Goal: Information Seeking & Learning: Check status

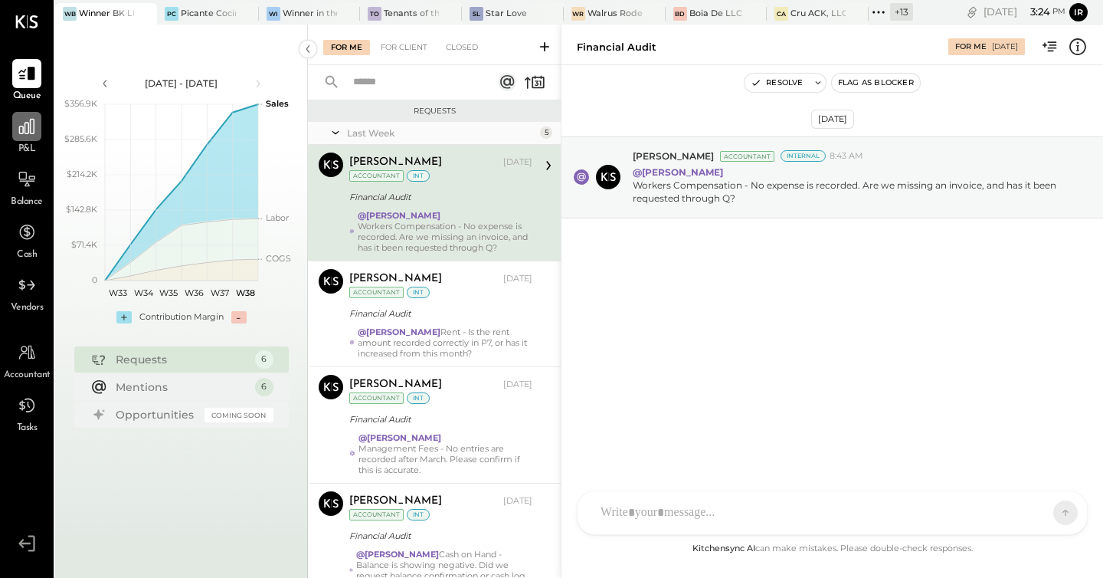
click at [37, 138] on div at bounding box center [26, 126] width 29 height 29
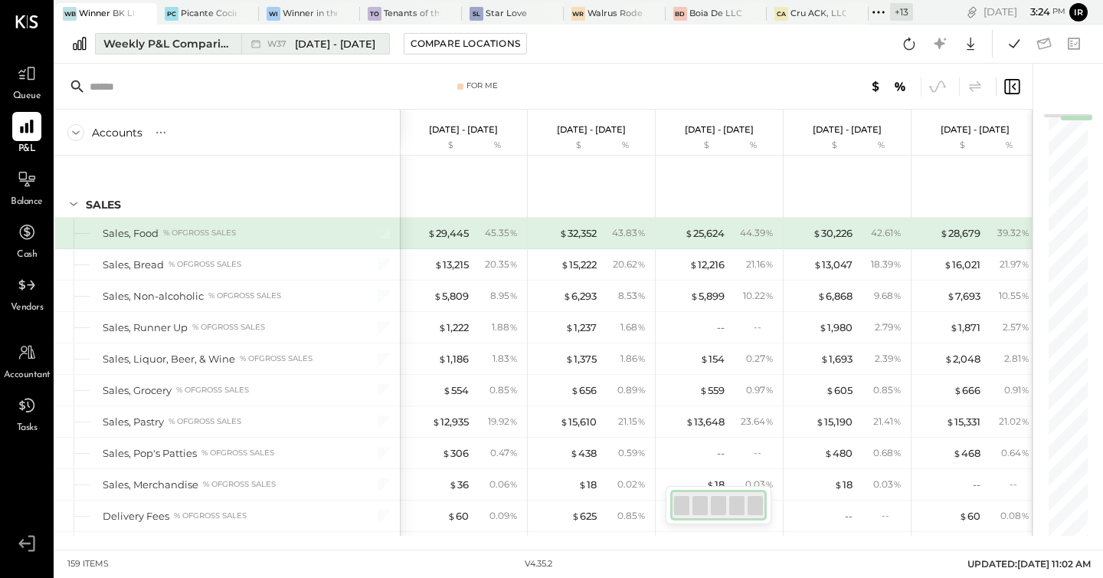
click at [300, 43] on span "[DATE] - [DATE]" at bounding box center [335, 44] width 80 height 15
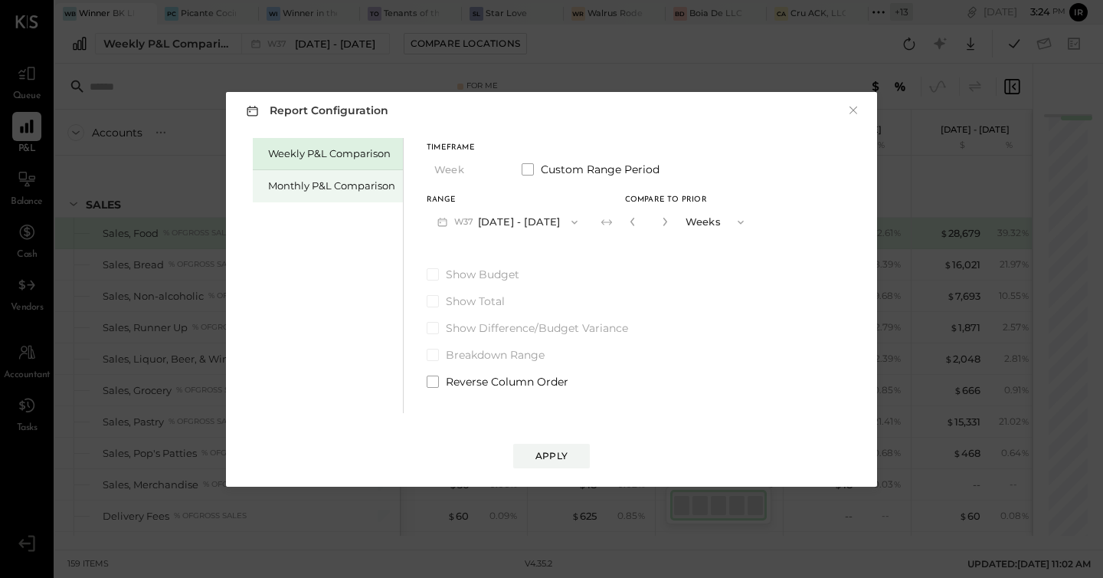
click at [325, 180] on div "Monthly P&L Comparison" at bounding box center [331, 186] width 127 height 15
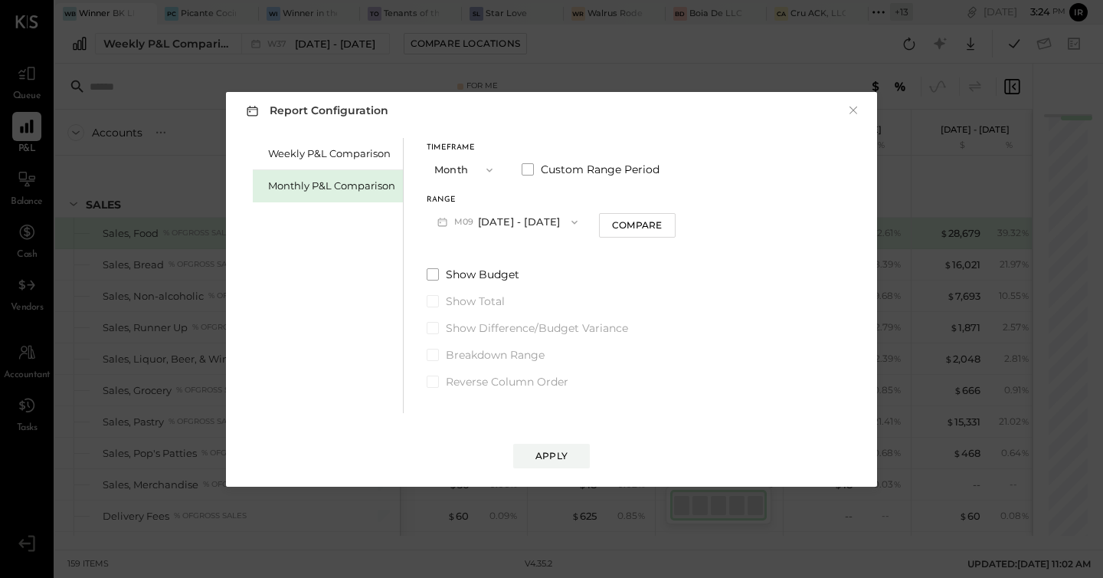
click at [571, 218] on icon "button" at bounding box center [575, 222] width 12 height 12
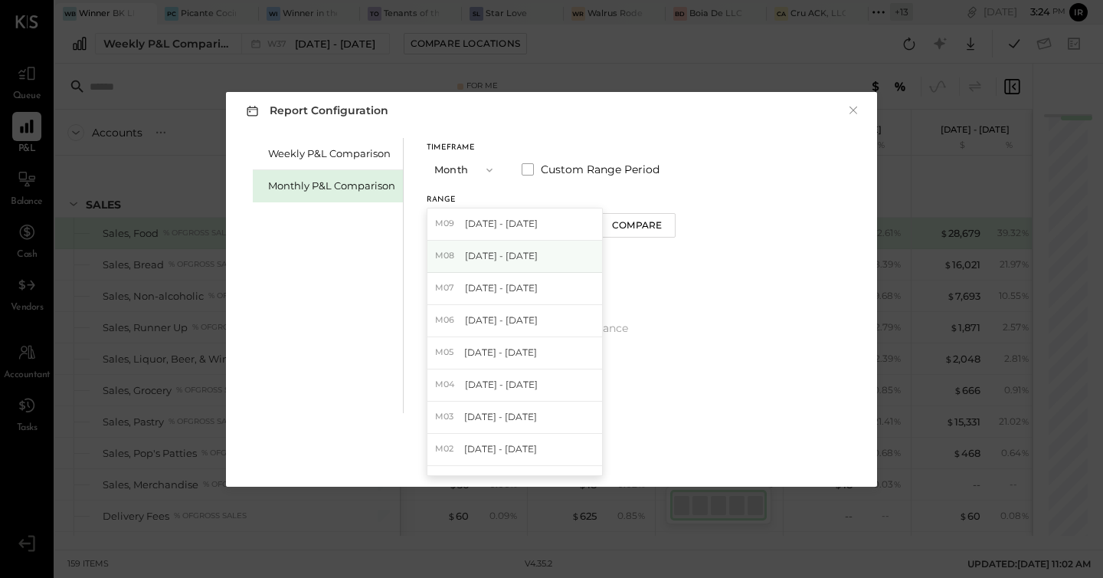
click at [548, 254] on div "M08 [DATE] - [DATE]" at bounding box center [515, 257] width 175 height 32
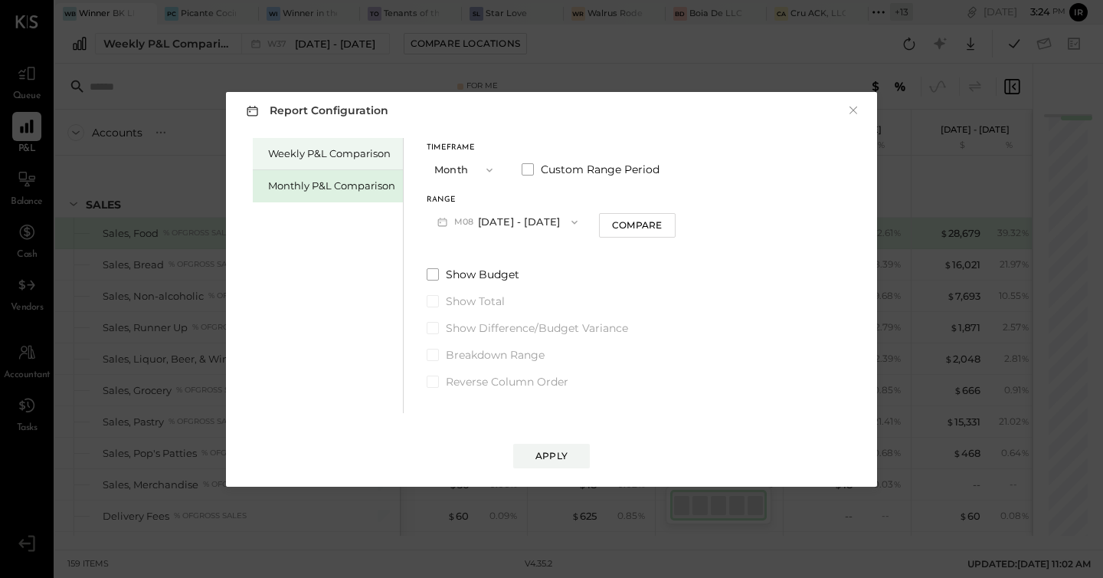
click at [310, 138] on div "Weekly P&L Comparison" at bounding box center [328, 154] width 150 height 32
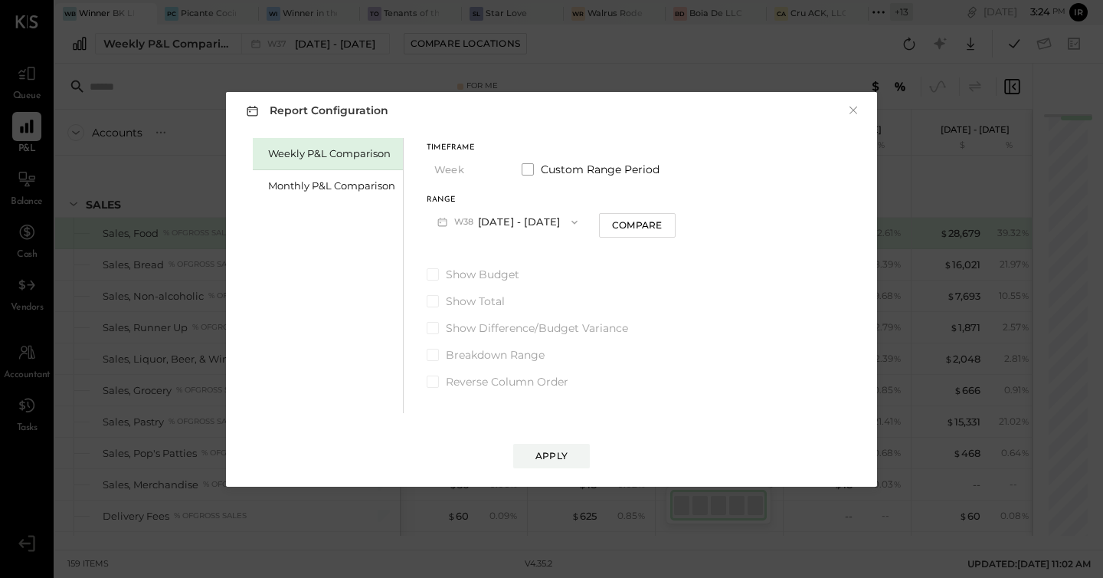
click at [551, 232] on button "W38 [DATE] - [DATE]" at bounding box center [508, 222] width 162 height 28
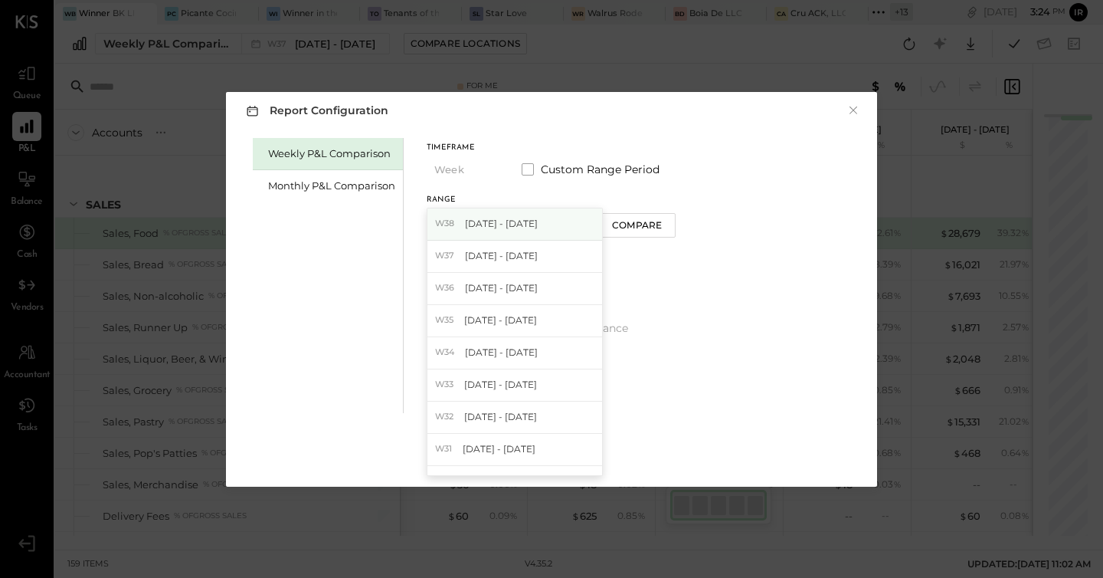
click at [533, 231] on div "W38 [DATE] - [DATE]" at bounding box center [515, 224] width 175 height 32
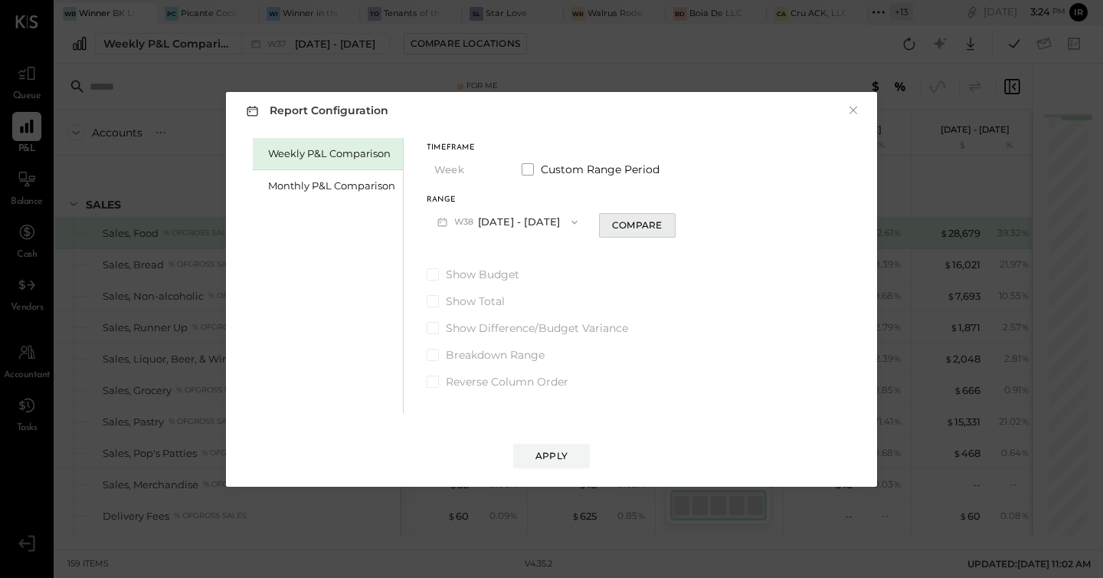
click at [634, 227] on div "Compare" at bounding box center [637, 224] width 50 height 13
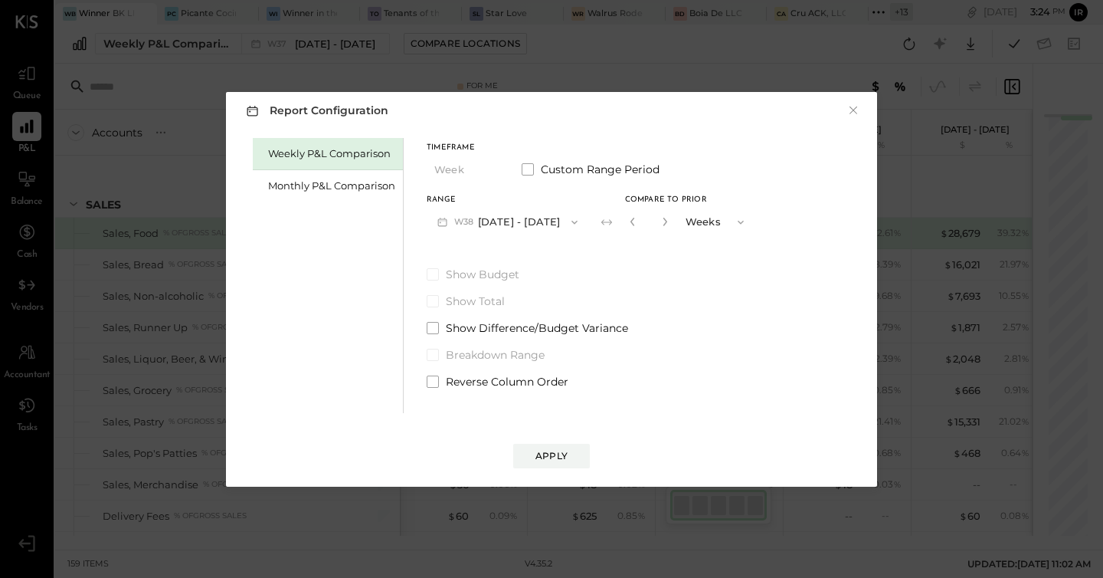
click at [523, 215] on button "W38 [DATE] - [DATE]" at bounding box center [508, 222] width 162 height 28
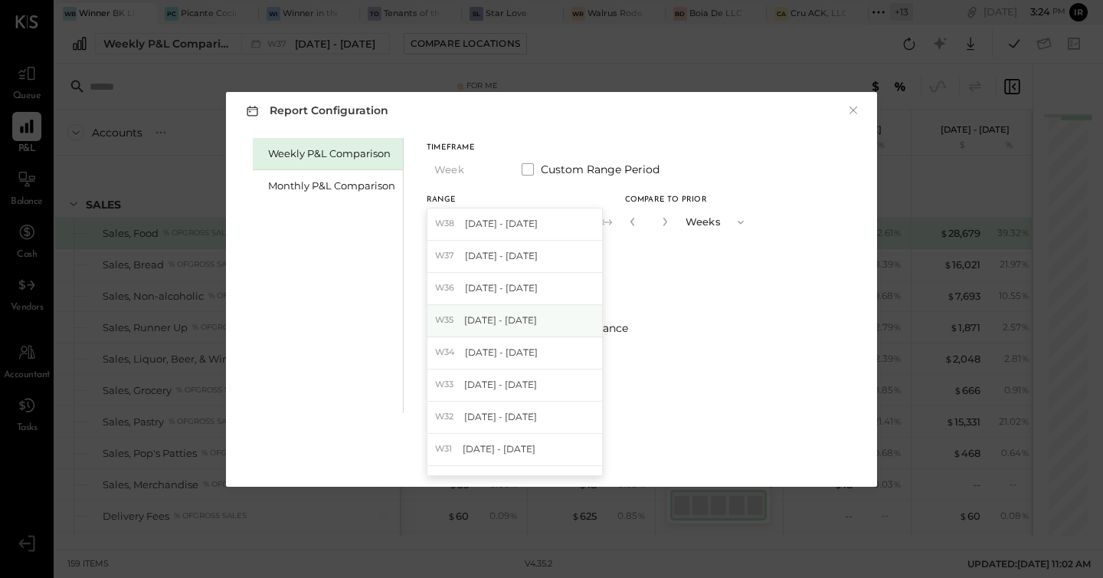
click at [520, 314] on span "[DATE] - [DATE]" at bounding box center [500, 319] width 73 height 13
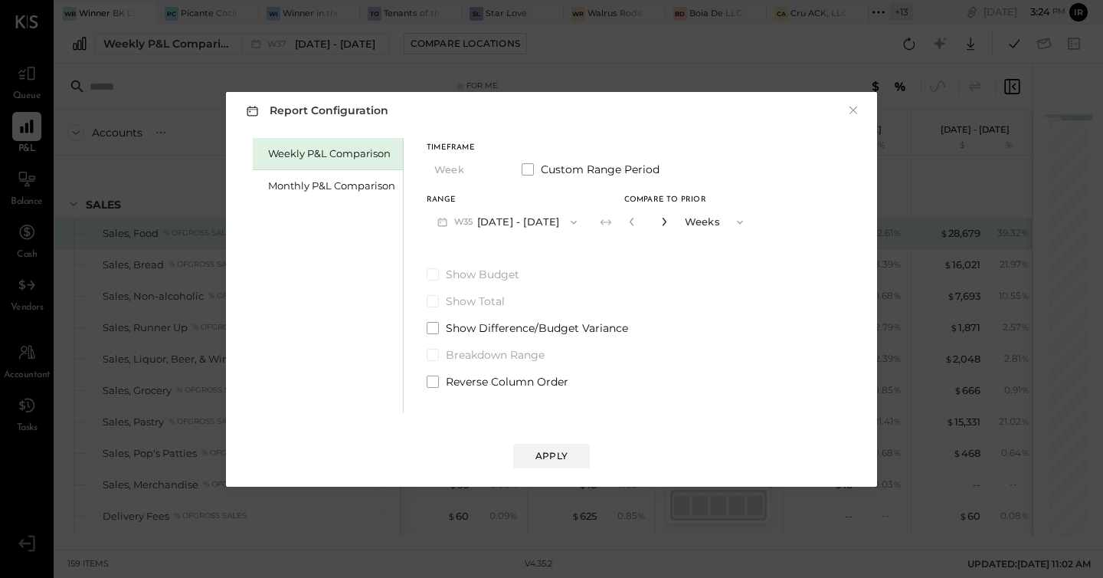
click at [669, 221] on icon "button" at bounding box center [664, 221] width 9 height 9
type input "*"
click at [503, 216] on button "W35 [DATE] - [DATE]" at bounding box center [507, 222] width 161 height 28
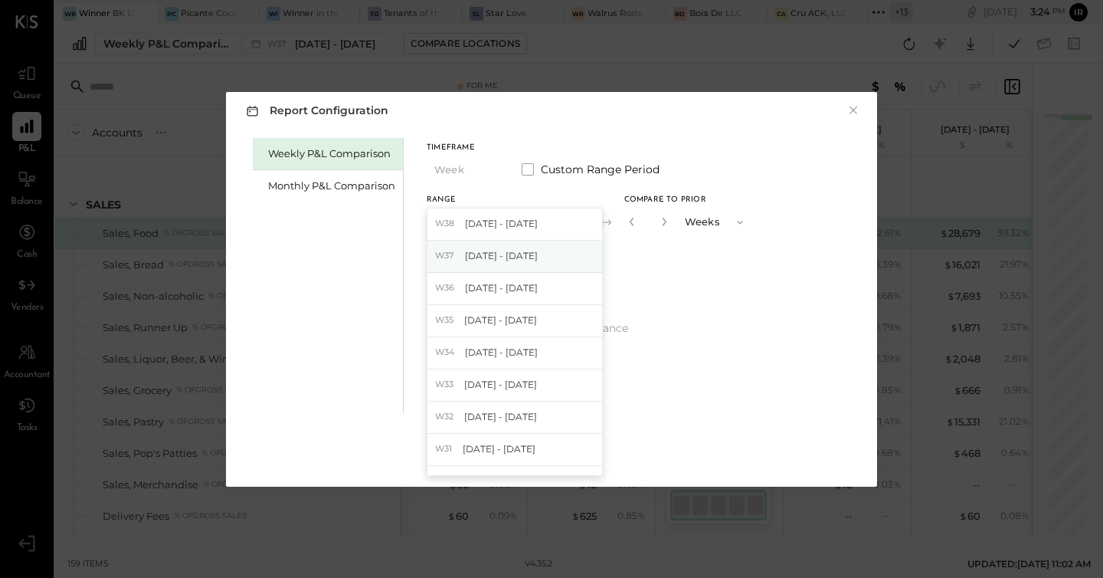
click at [503, 256] on span "[DATE] - [DATE]" at bounding box center [501, 255] width 73 height 13
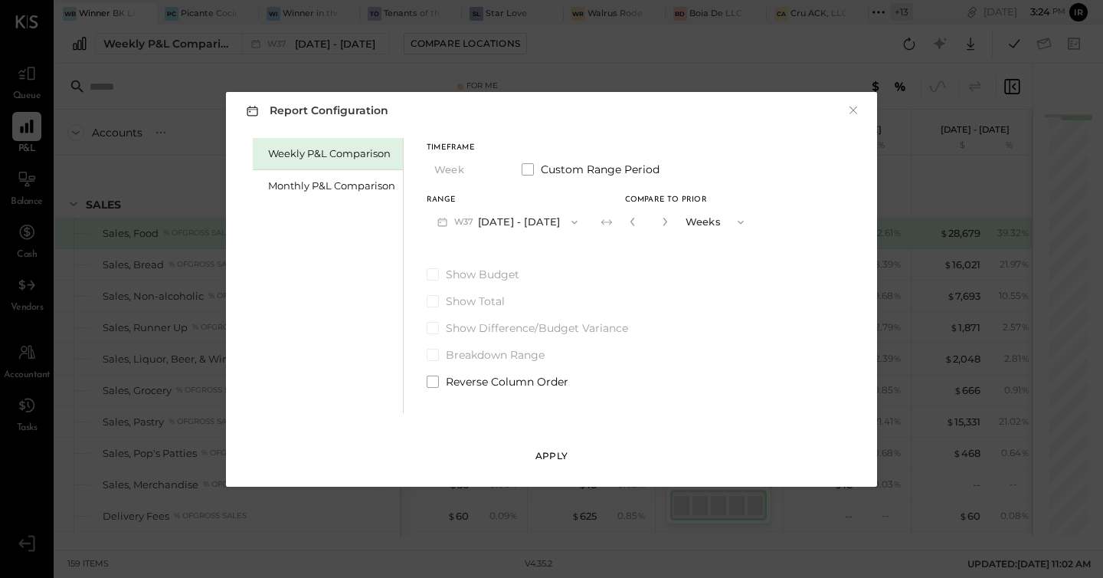
click at [560, 444] on button "Apply" at bounding box center [551, 456] width 77 height 25
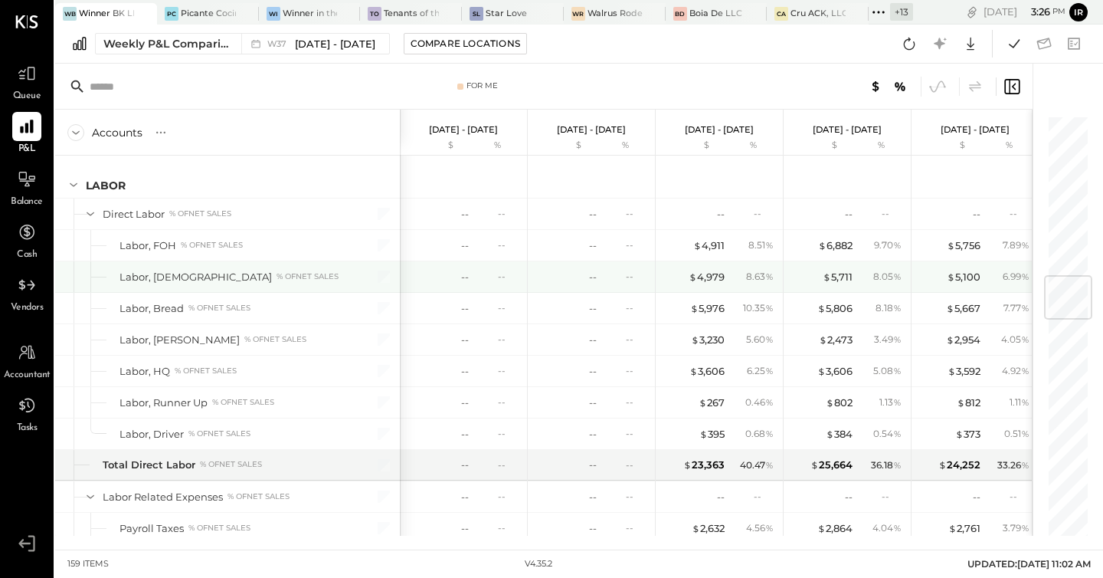
scroll to position [1349, 0]
